Goal: Find contact information: Find contact information

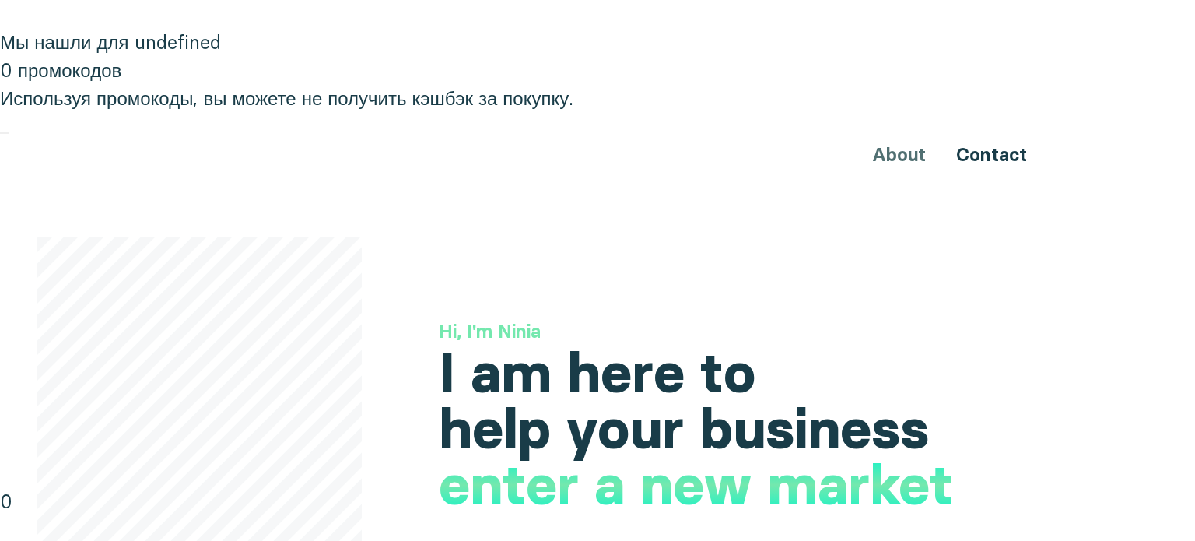
click at [908, 140] on div "About Contact" at bounding box center [597, 154] width 933 height 29
click at [904, 140] on div "About Contact" at bounding box center [597, 154] width 933 height 29
click at [902, 140] on div "About Contact" at bounding box center [597, 154] width 933 height 29
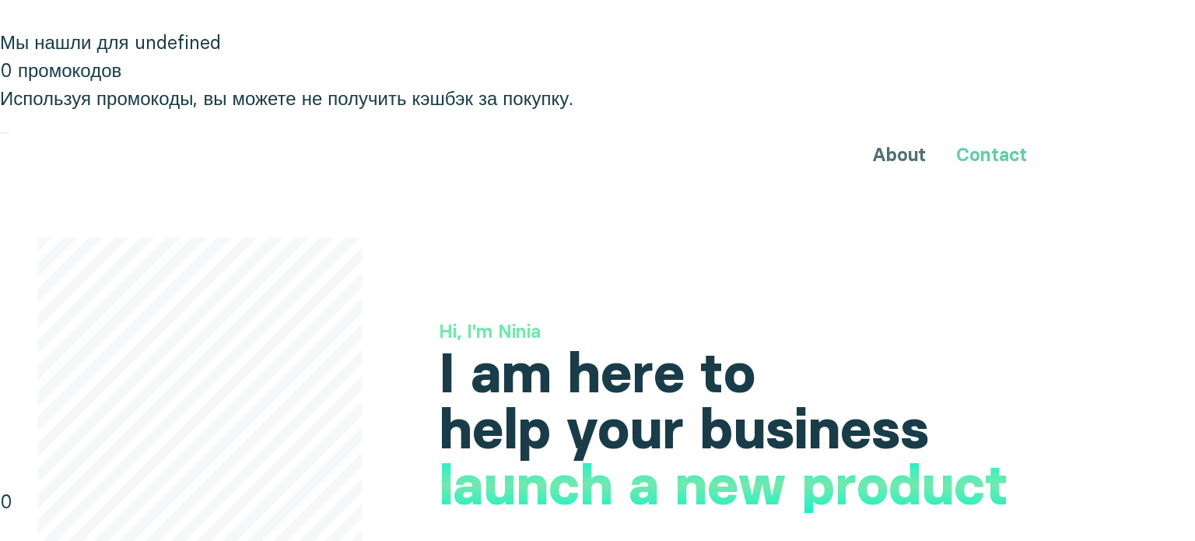
click at [1006, 143] on link "Contact" at bounding box center [991, 154] width 71 height 23
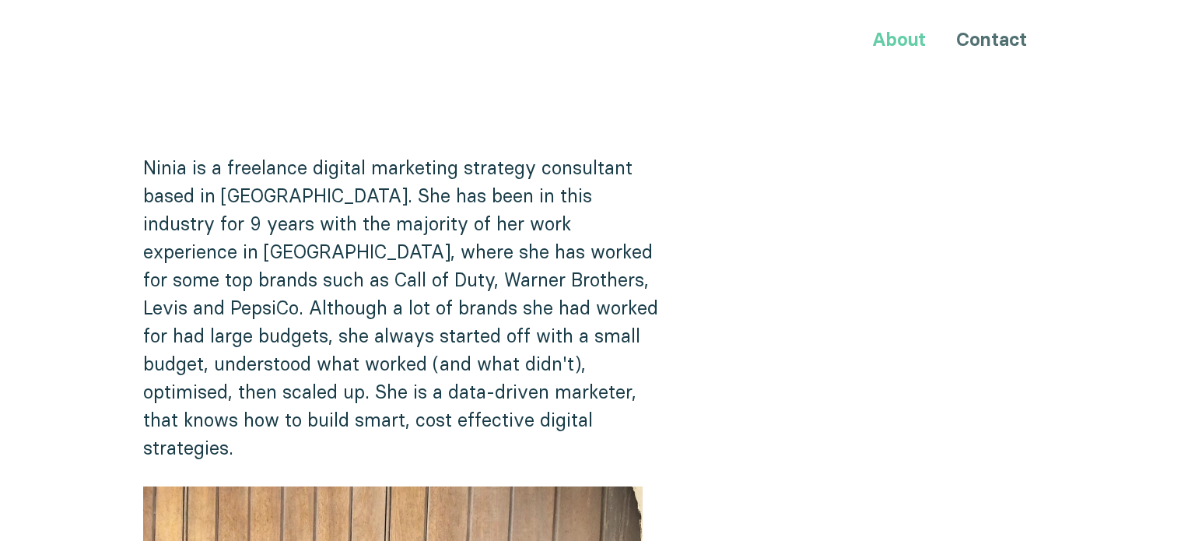
click at [904, 44] on link "About" at bounding box center [899, 39] width 54 height 23
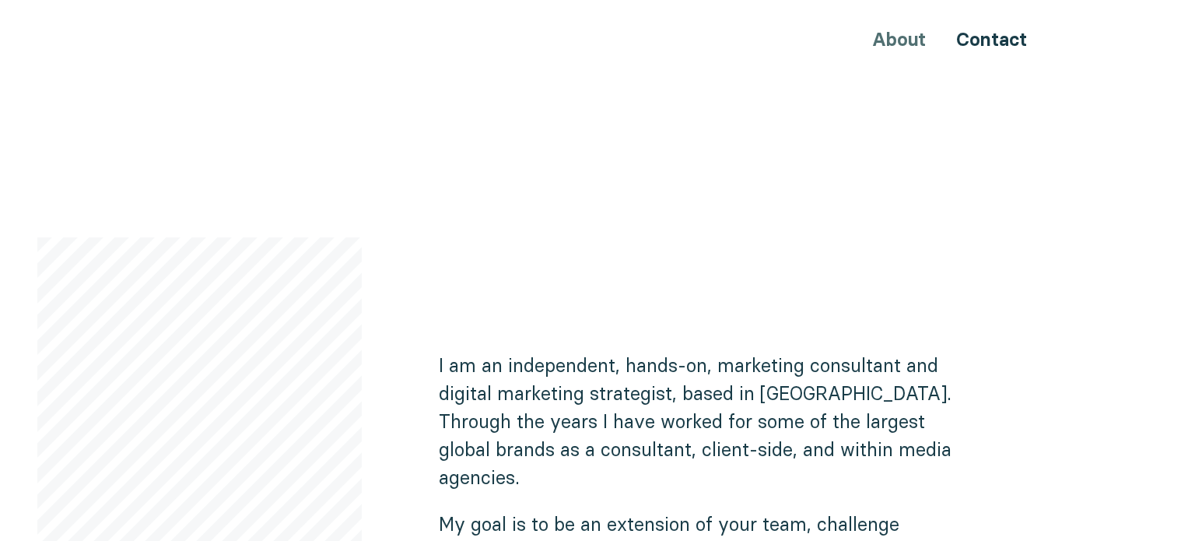
scroll to position [852, 0]
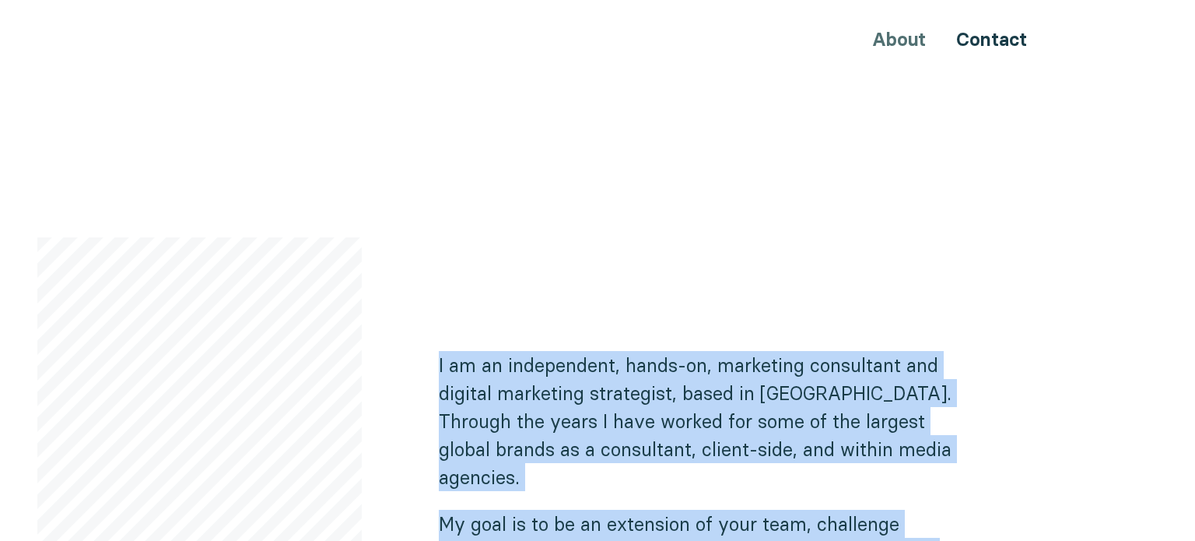
drag, startPoint x: 439, startPoint y: 224, endPoint x: 643, endPoint y: 439, distance: 296.0
copy div "I am an independent, hands-on, marketing consultant and digital marketing strat…"
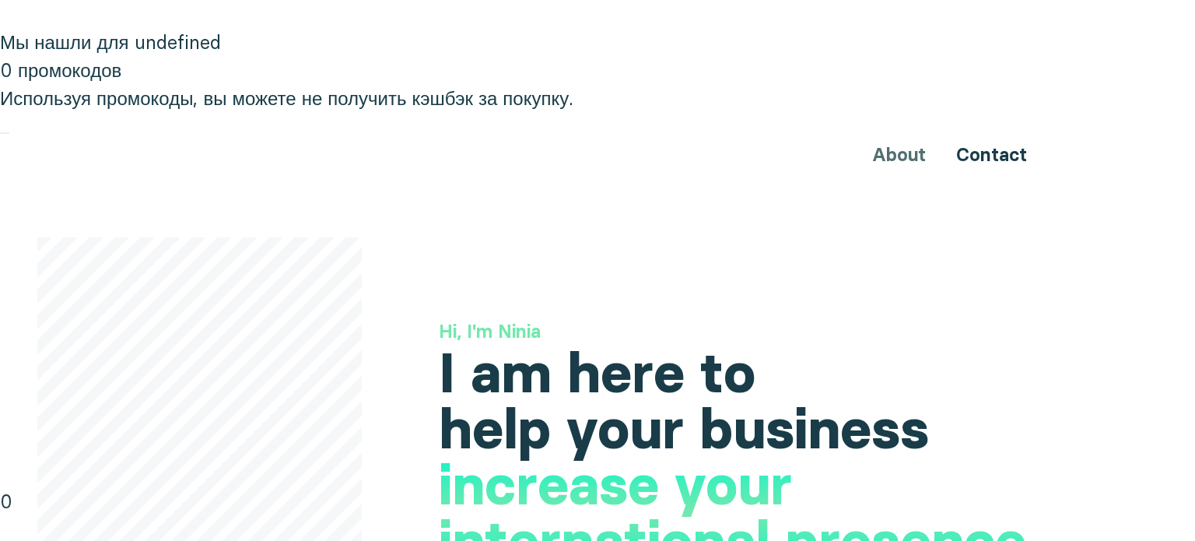
scroll to position [0, 0]
